Goal: Task Accomplishment & Management: Complete application form

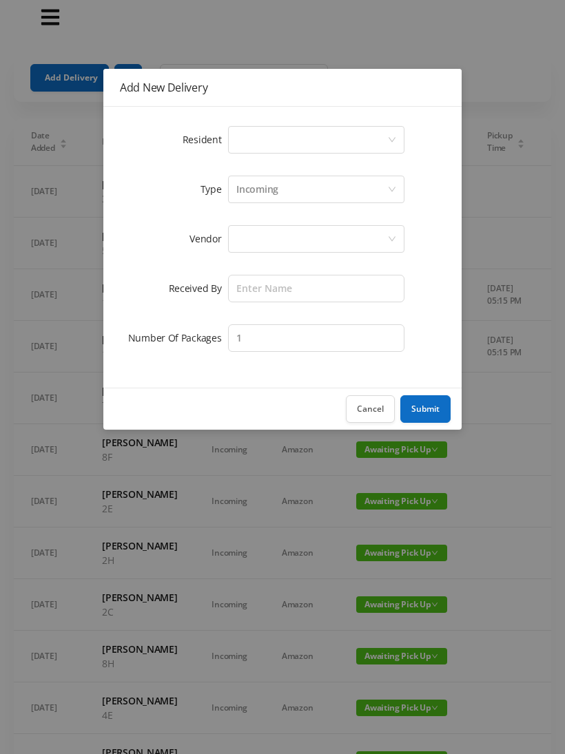
click at [308, 147] on div "Select a person" at bounding box center [311, 140] width 151 height 26
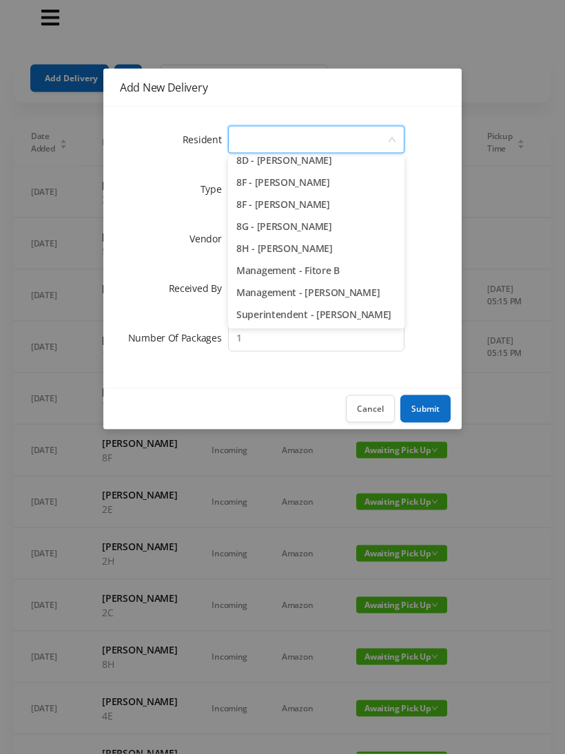
scroll to position [1949, 0]
click at [348, 229] on li "8G - [PERSON_NAME]" at bounding box center [316, 227] width 176 height 22
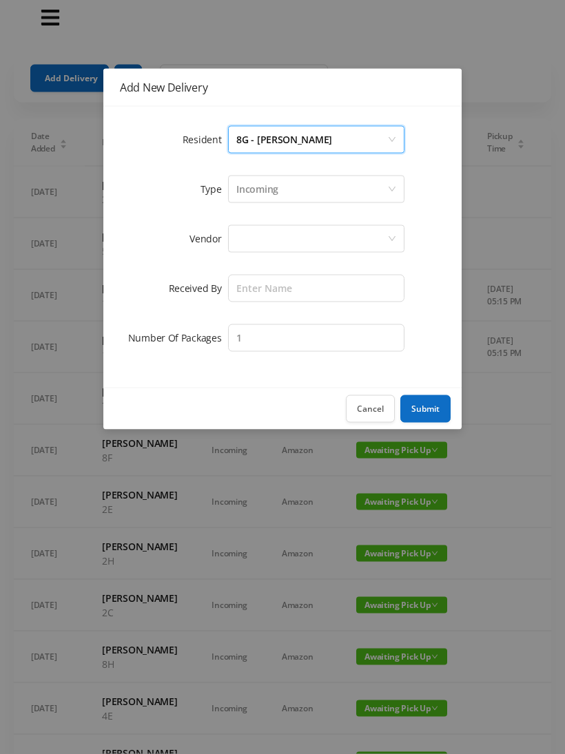
scroll to position [12, 0]
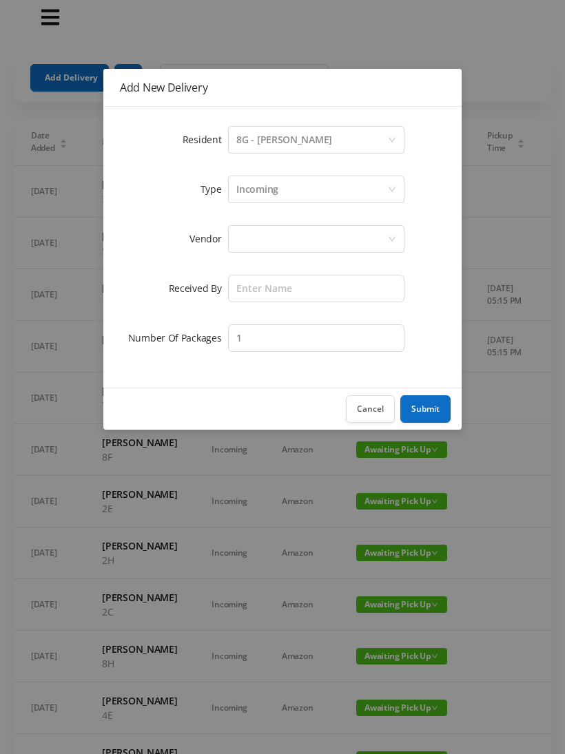
click at [289, 193] on div "Incoming" at bounding box center [311, 189] width 151 height 26
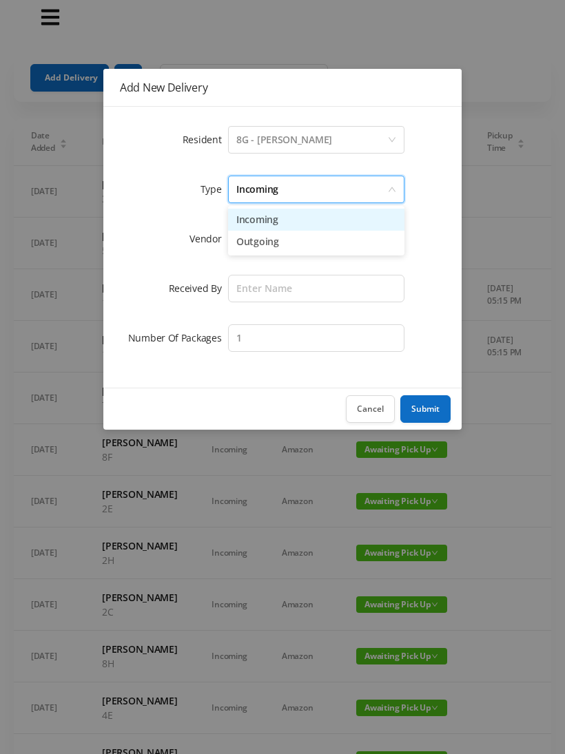
click at [278, 226] on li "Incoming" at bounding box center [316, 220] width 176 height 22
click at [271, 246] on div at bounding box center [311, 239] width 151 height 26
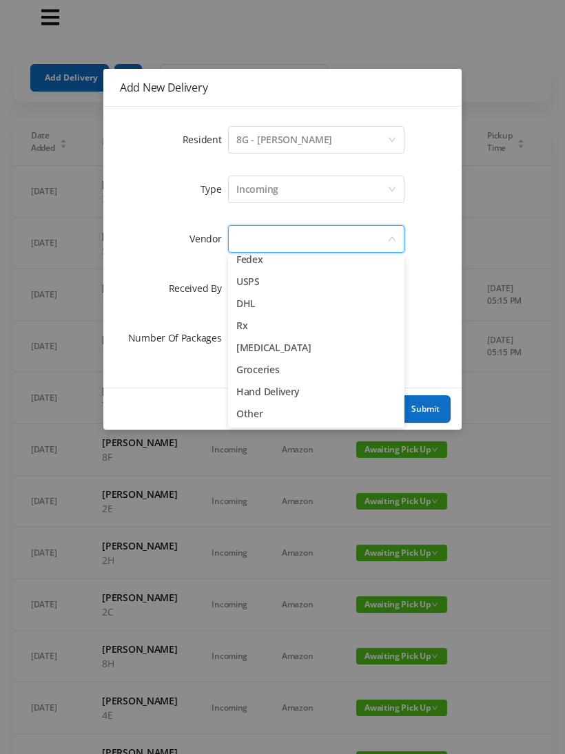
scroll to position [54, 0]
click at [253, 423] on li "Other" at bounding box center [316, 414] width 176 height 22
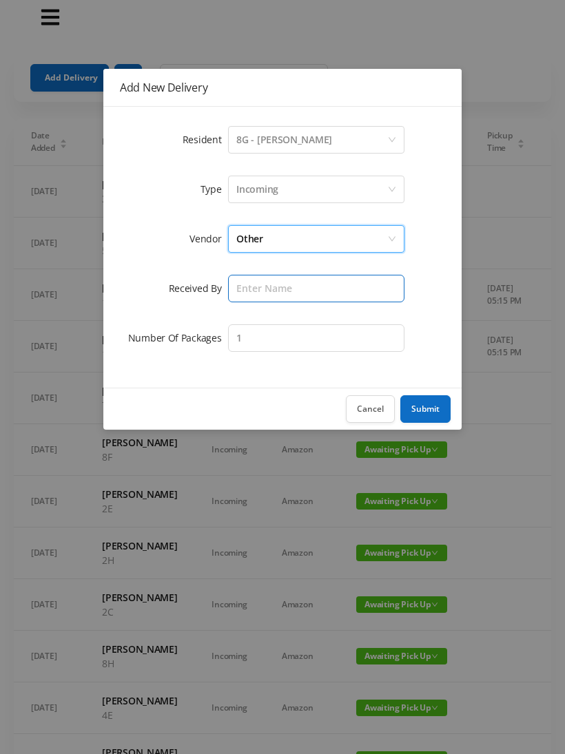
click at [295, 294] on input "text" at bounding box center [316, 289] width 176 height 28
type input "Melece"
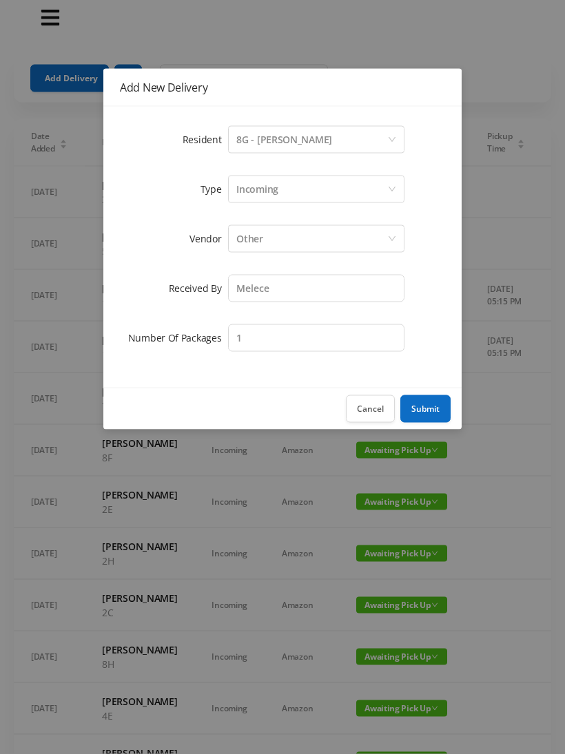
click at [421, 410] on button "Submit" at bounding box center [425, 409] width 50 height 28
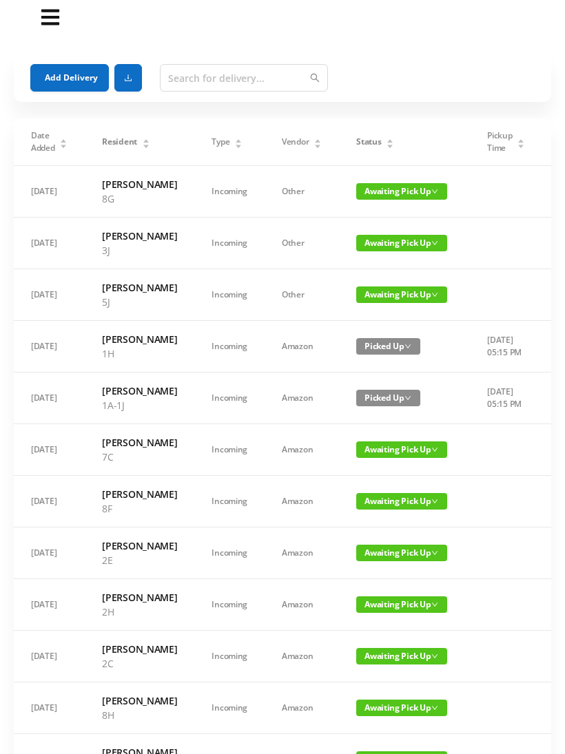
click at [377, 251] on span "Awaiting Pick Up" at bounding box center [401, 243] width 91 height 17
click at [372, 316] on link "Picked Up" at bounding box center [382, 313] width 90 height 22
click at [81, 83] on button "Add Delivery" at bounding box center [69, 78] width 79 height 28
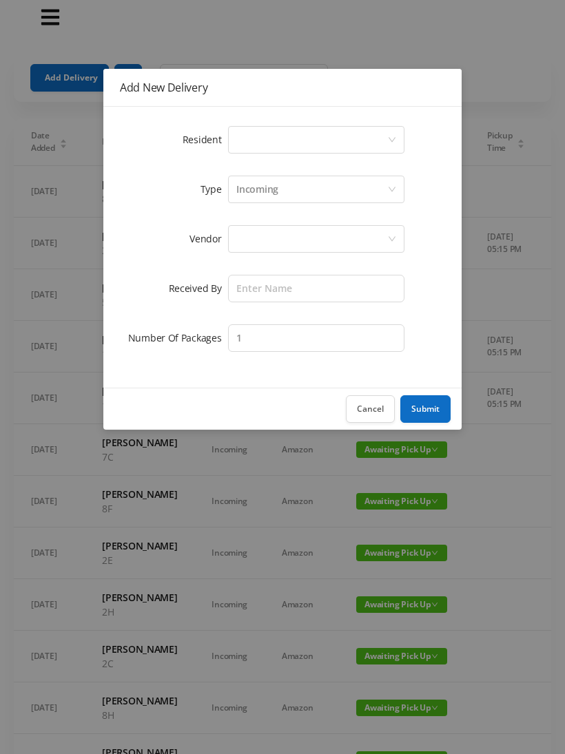
click at [286, 140] on div "Select a person" at bounding box center [311, 140] width 151 height 26
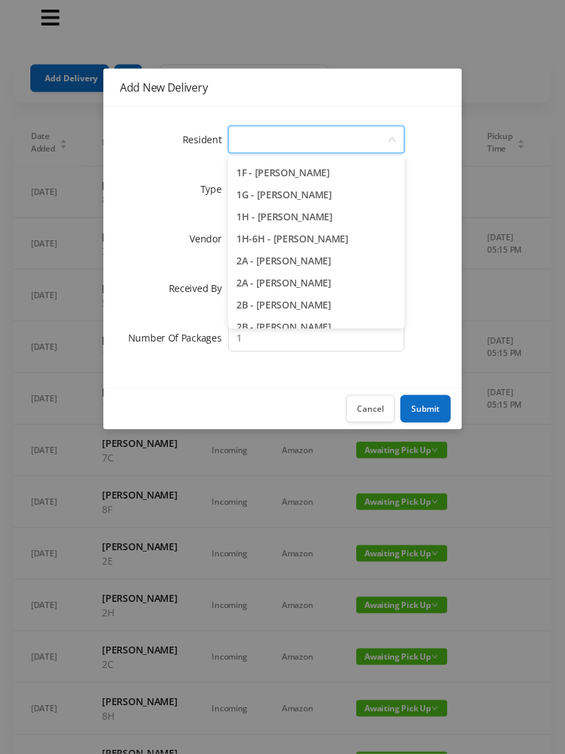
scroll to position [153, 0]
click at [335, 287] on li "2A - [PERSON_NAME]" at bounding box center [316, 282] width 176 height 22
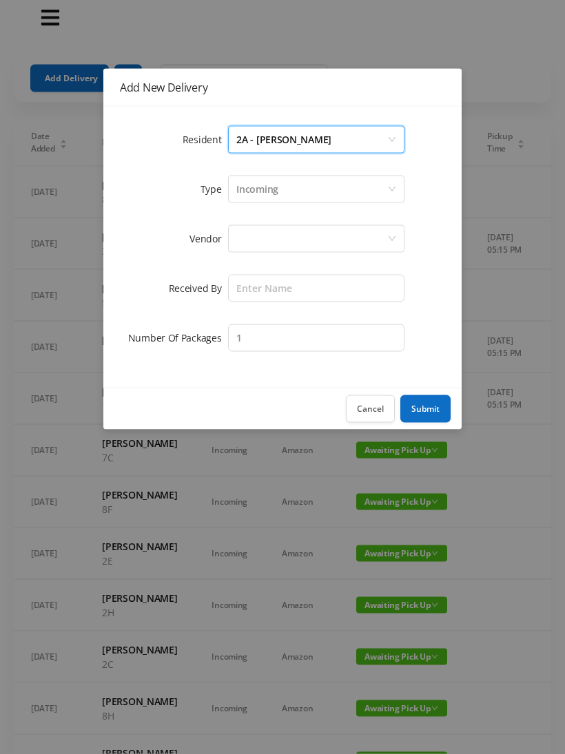
scroll to position [12, 0]
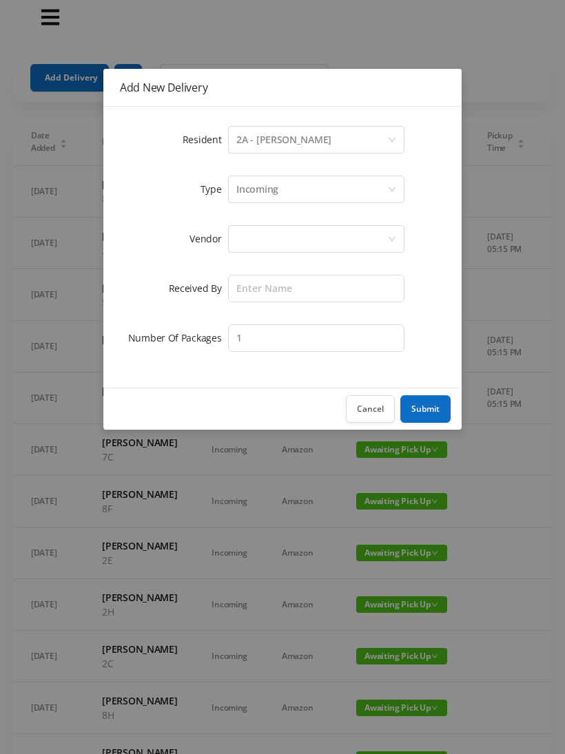
click at [286, 200] on div "Incoming" at bounding box center [311, 189] width 151 height 26
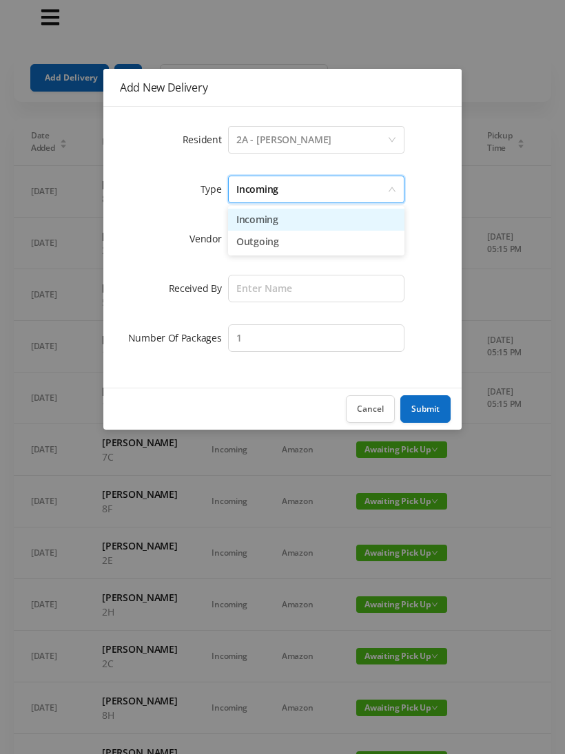
click at [266, 225] on li "Incoming" at bounding box center [316, 220] width 176 height 22
click at [264, 244] on div at bounding box center [311, 239] width 151 height 26
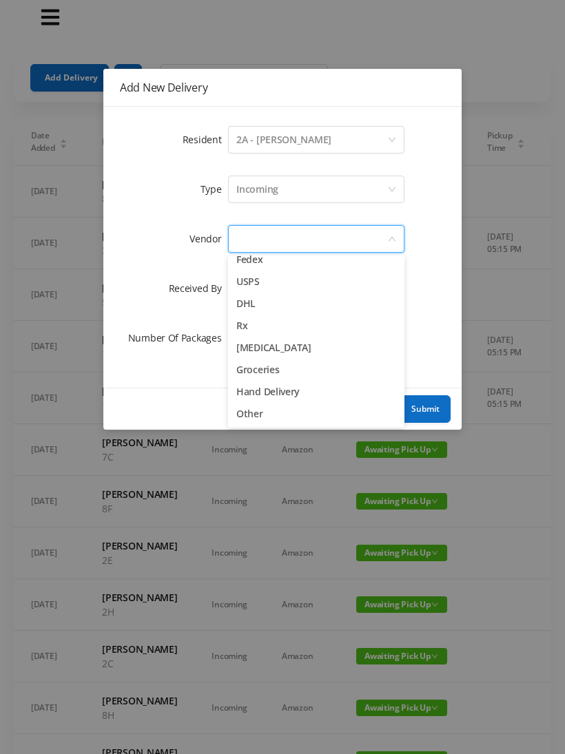
scroll to position [54, 0]
click at [263, 419] on li "Other" at bounding box center [316, 414] width 176 height 22
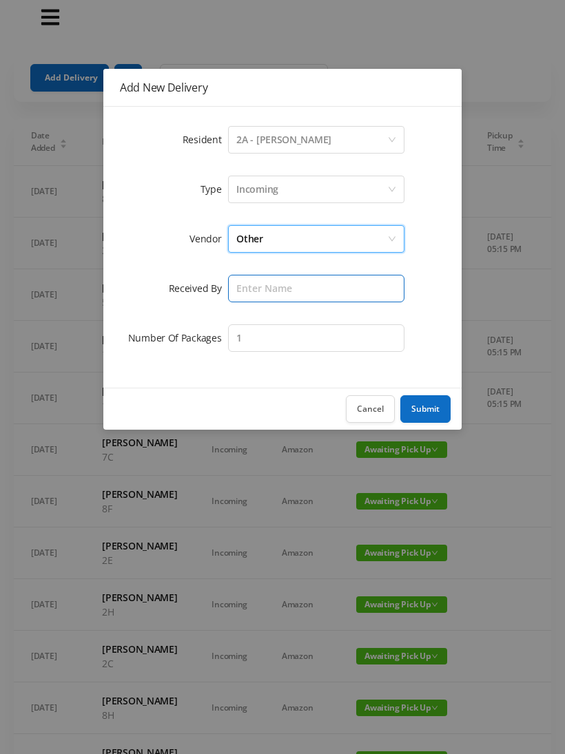
click at [286, 296] on input "text" at bounding box center [316, 289] width 176 height 28
type input "Melece"
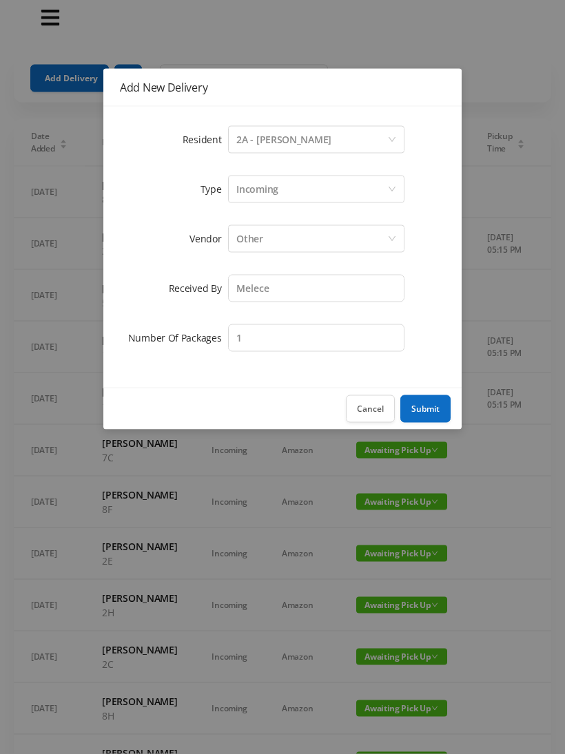
click at [425, 416] on button "Submit" at bounding box center [425, 409] width 50 height 28
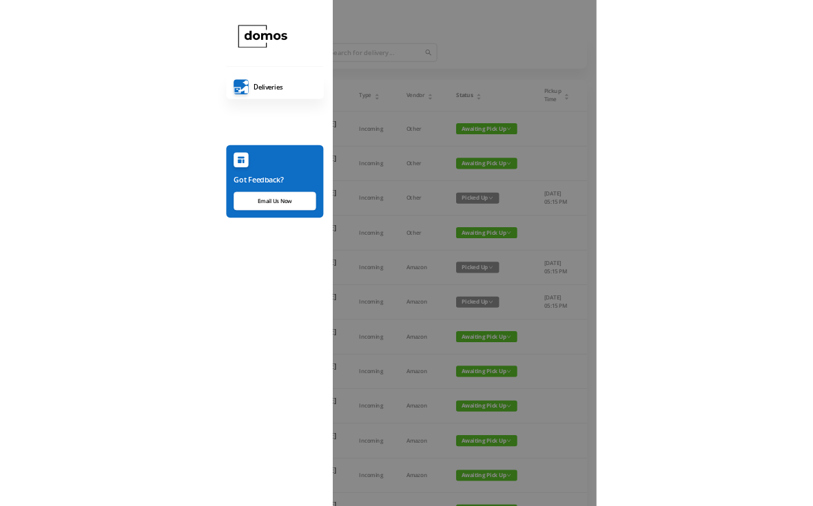
scroll to position [114, 0]
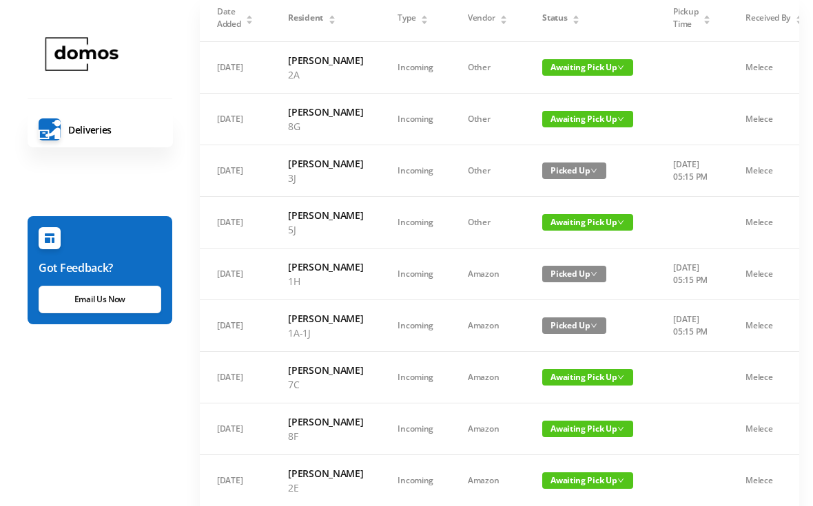
click at [564, 404] on td "Melece" at bounding box center [776, 378] width 97 height 52
